Goal: Find specific page/section: Find specific page/section

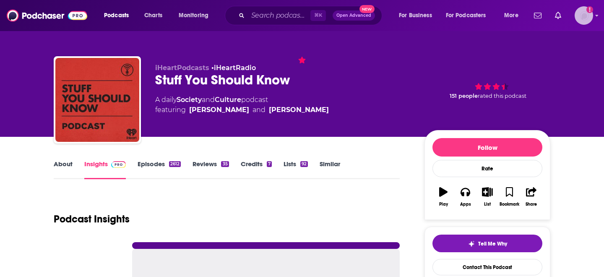
click at [580, 13] on img "Logged in as sserafin" at bounding box center [583, 15] width 18 height 18
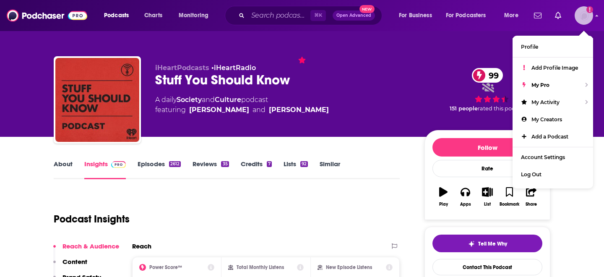
click at [580, 13] on img "Logged in as sserafin" at bounding box center [583, 15] width 18 height 18
click at [282, 13] on input "Search podcasts, credits, & more..." at bounding box center [279, 15] width 62 height 13
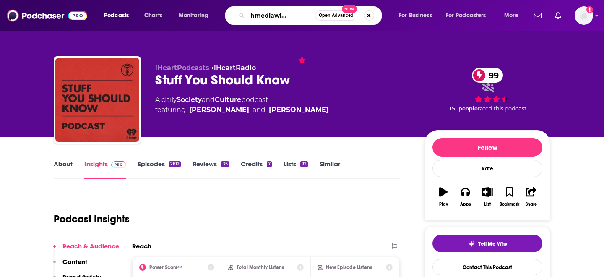
type input "the techmediawire podcast"
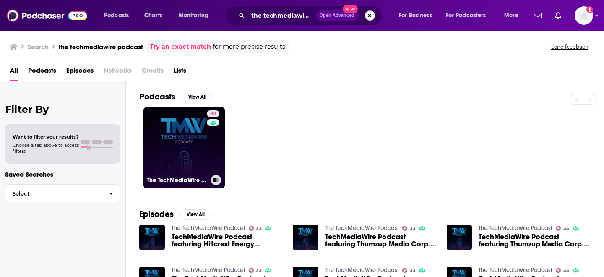
click at [173, 139] on link "33 The TechMediaWire Podcast" at bounding box center [183, 147] width 81 height 81
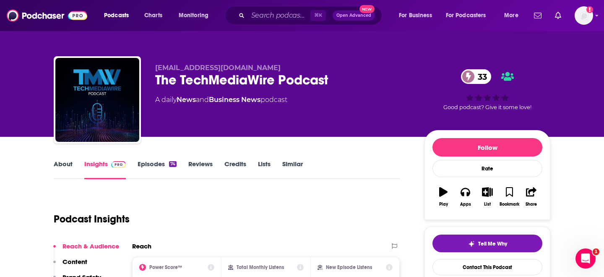
click at [307, 76] on div "The TechMediaWire Podcast 33" at bounding box center [283, 80] width 256 height 16
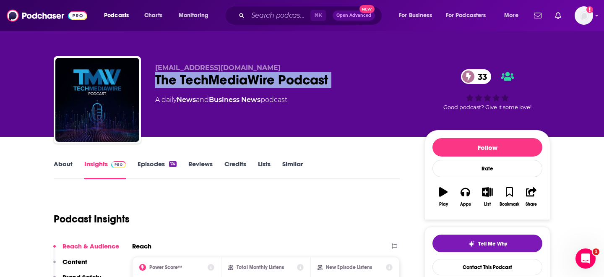
click at [307, 76] on div "The TechMediaWire Podcast 33" at bounding box center [283, 80] width 256 height 16
